Goal: Information Seeking & Learning: Understand process/instructions

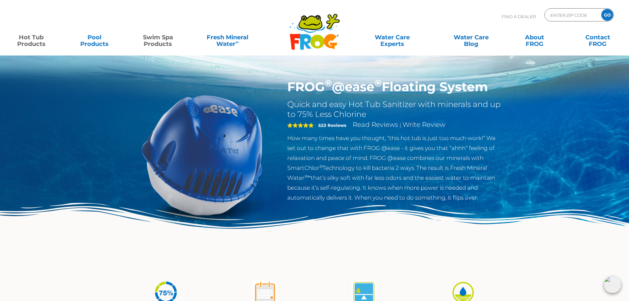
click at [160, 37] on link "Swim Spa Products" at bounding box center [157, 37] width 49 height 13
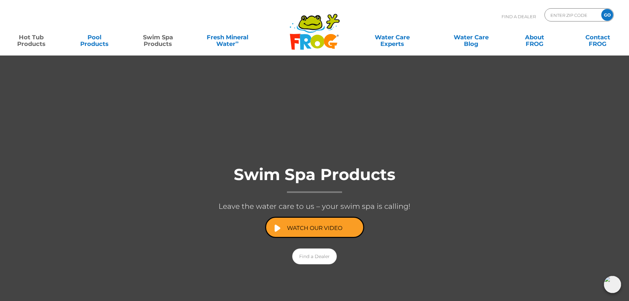
click at [35, 38] on link "Hot Tub Products" at bounding box center [31, 37] width 49 height 13
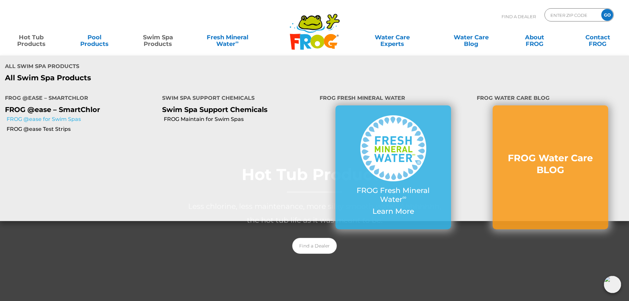
click at [39, 121] on link "FROG @ease for Swim Spas" at bounding box center [82, 119] width 151 height 7
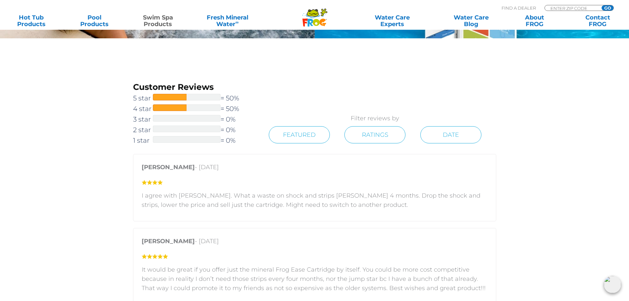
scroll to position [991, 0]
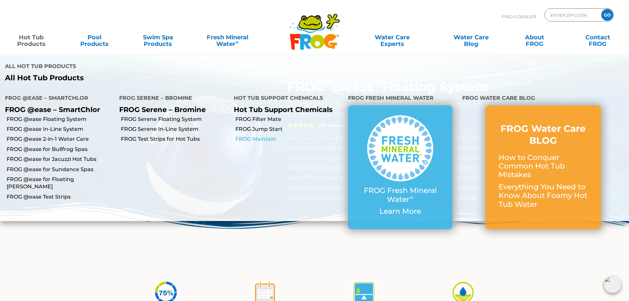
click at [260, 139] on link "FROG Maintain" at bounding box center [289, 138] width 108 height 7
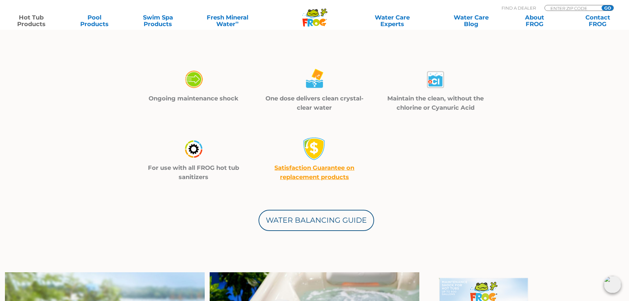
scroll to position [220, 0]
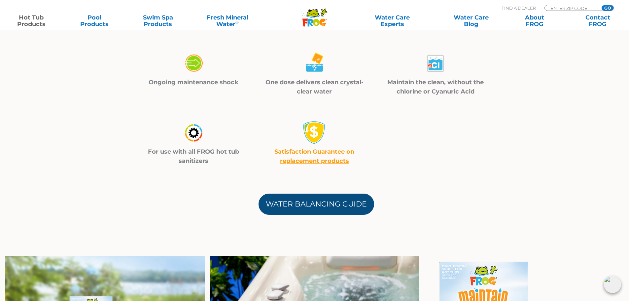
click at [309, 209] on link "Water Balancing Guide" at bounding box center [317, 203] width 116 height 21
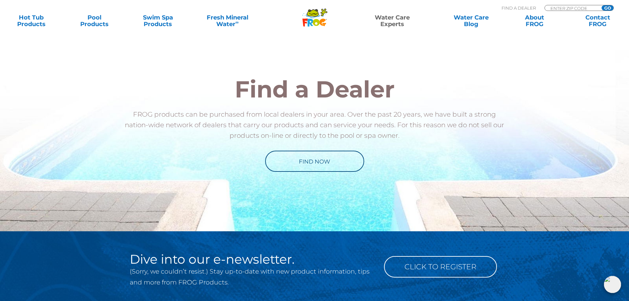
scroll to position [716, 0]
